Goal: Obtain resource: Download file/media

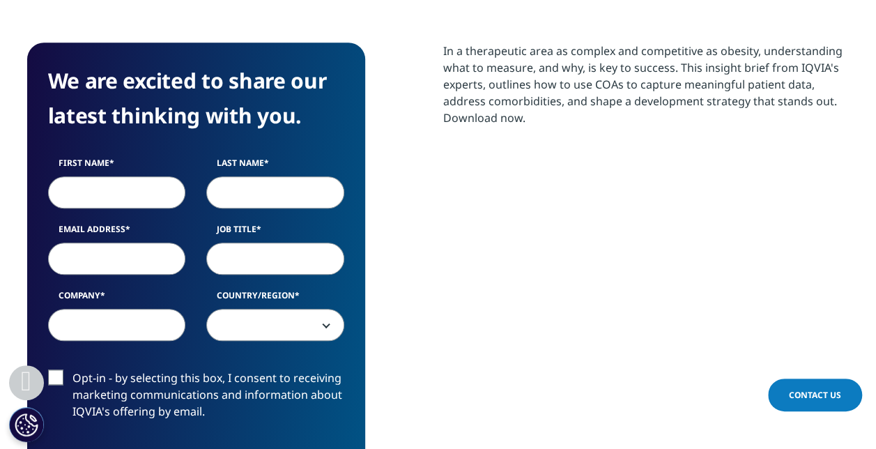
scroll to position [627, 0]
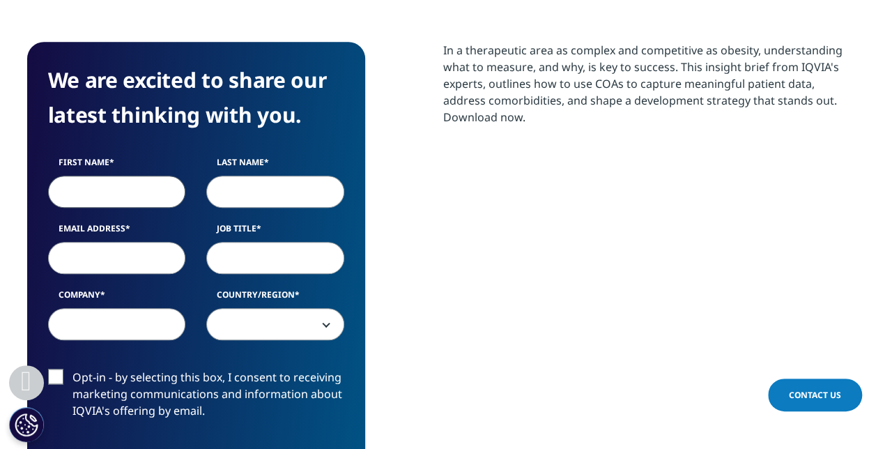
click at [141, 196] on input "First Name" at bounding box center [117, 192] width 138 height 32
type input "UMESH"
type input "BS"
type input "[EMAIL_ADDRESS][DOMAIN_NAME]"
type input "Novo Nordisk [GEOGRAPHIC_DATA]"
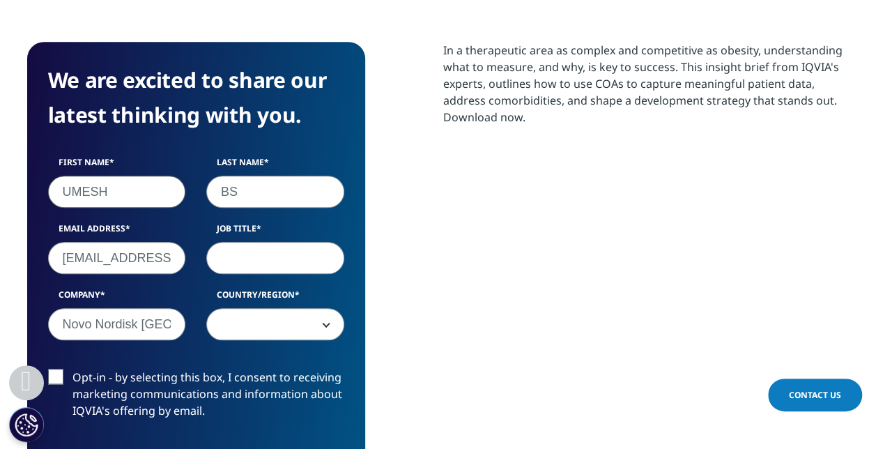
select select "India"
click at [247, 258] on input "Job Title" at bounding box center [275, 258] width 138 height 32
type input "Clinical Operations Manager"
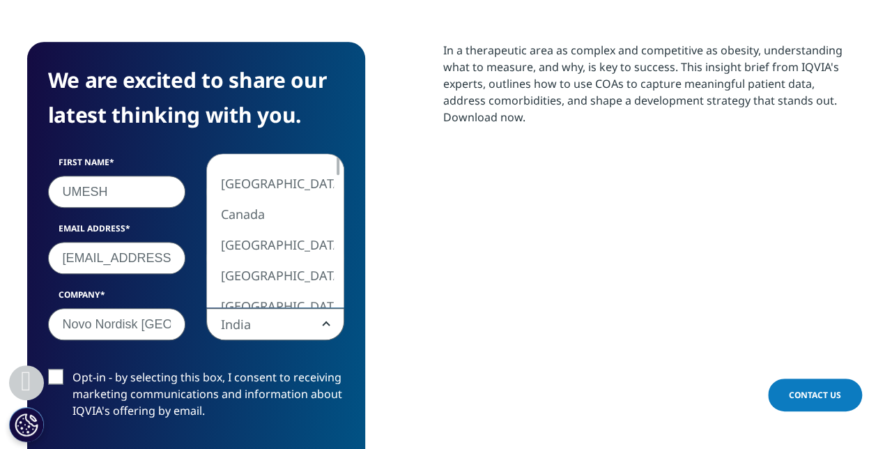
click at [337, 326] on span "India" at bounding box center [275, 325] width 137 height 32
select select "[GEOGRAPHIC_DATA]"
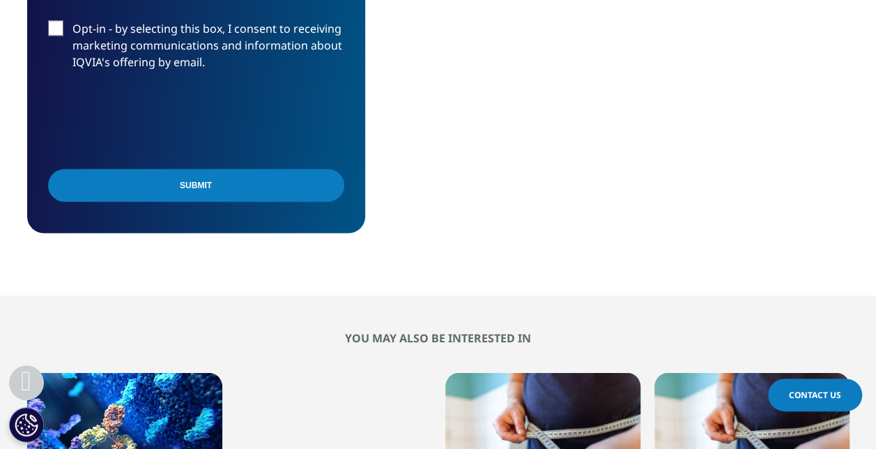
scroll to position [767, 0]
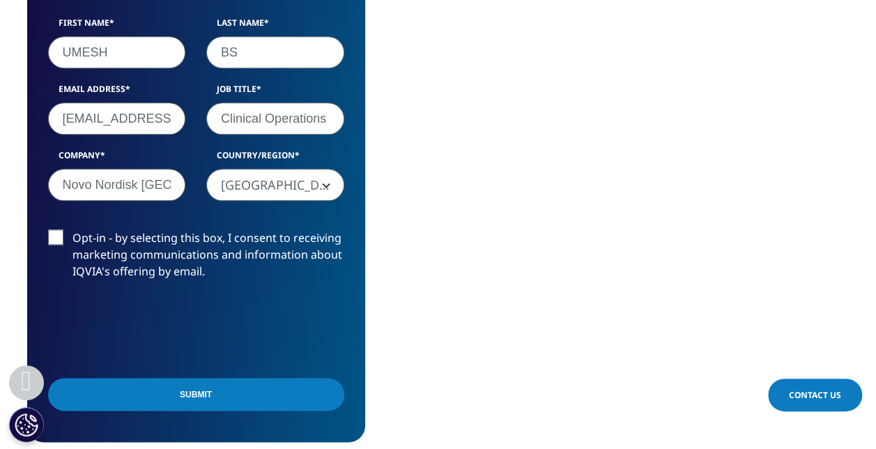
click at [181, 388] on input "Submit" at bounding box center [196, 394] width 296 height 33
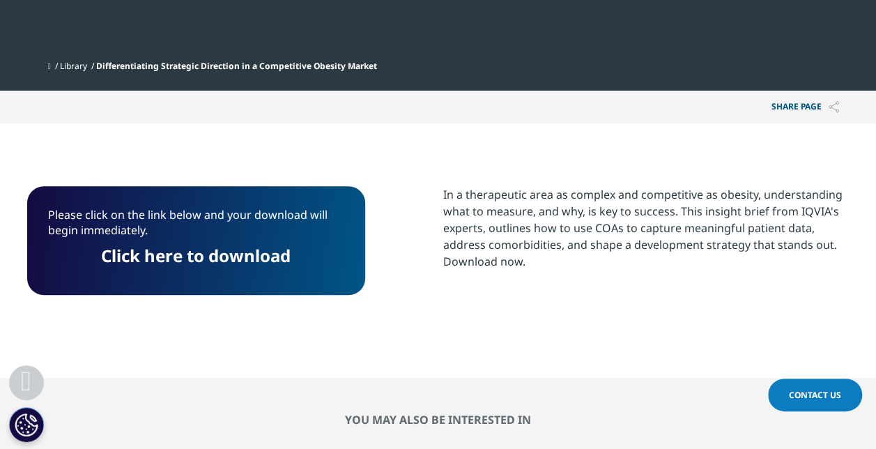
scroll to position [481, 0]
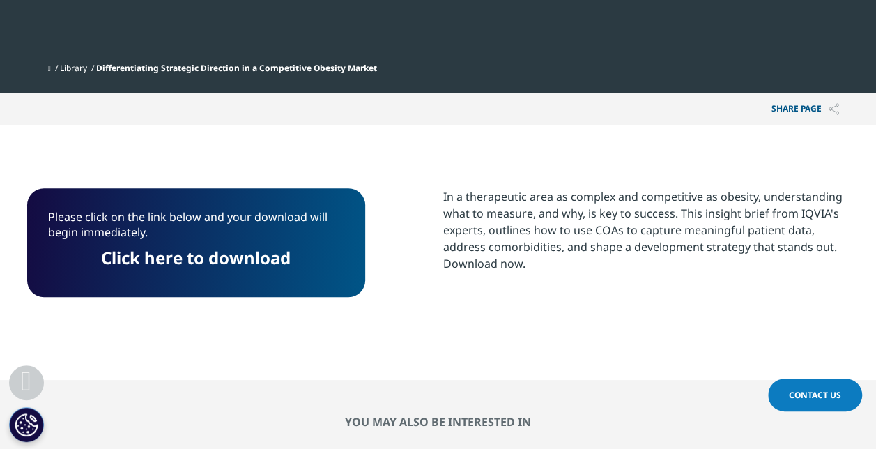
click at [243, 250] on link "Click here to download" at bounding box center [196, 257] width 190 height 23
